Goal: Transaction & Acquisition: Purchase product/service

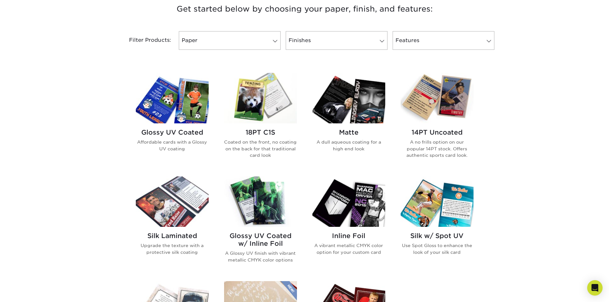
scroll to position [250, 0]
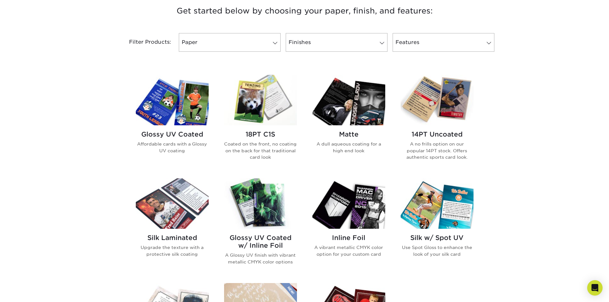
click at [451, 134] on h2 "14PT Uncoated" at bounding box center [436, 134] width 73 height 8
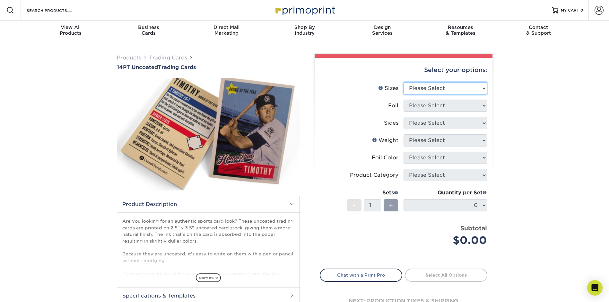
select select "2.50x3.50"
select select "1"
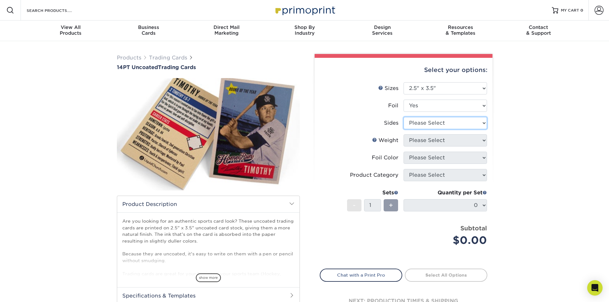
select select "34527644-b4fd-4ffb-9092-1318eefcd9d9"
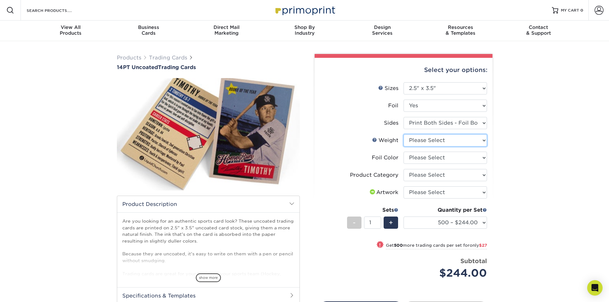
select select "14PT Uncoated"
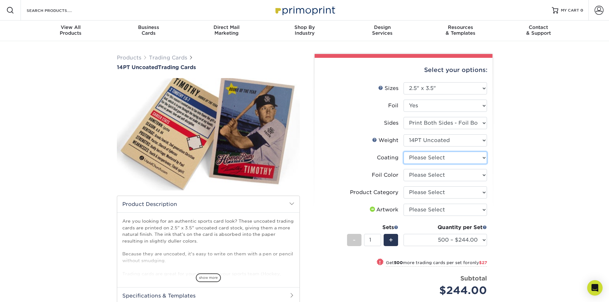
select select "3e7618de-abca-4bda-9f97-8b9129e913d8"
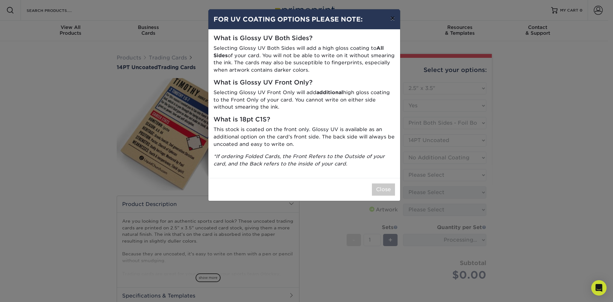
click at [390, 20] on button "×" at bounding box center [392, 18] width 15 height 18
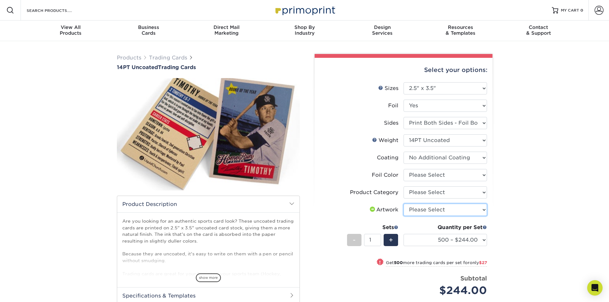
select select "upload"
